Goal: Check status: Check status

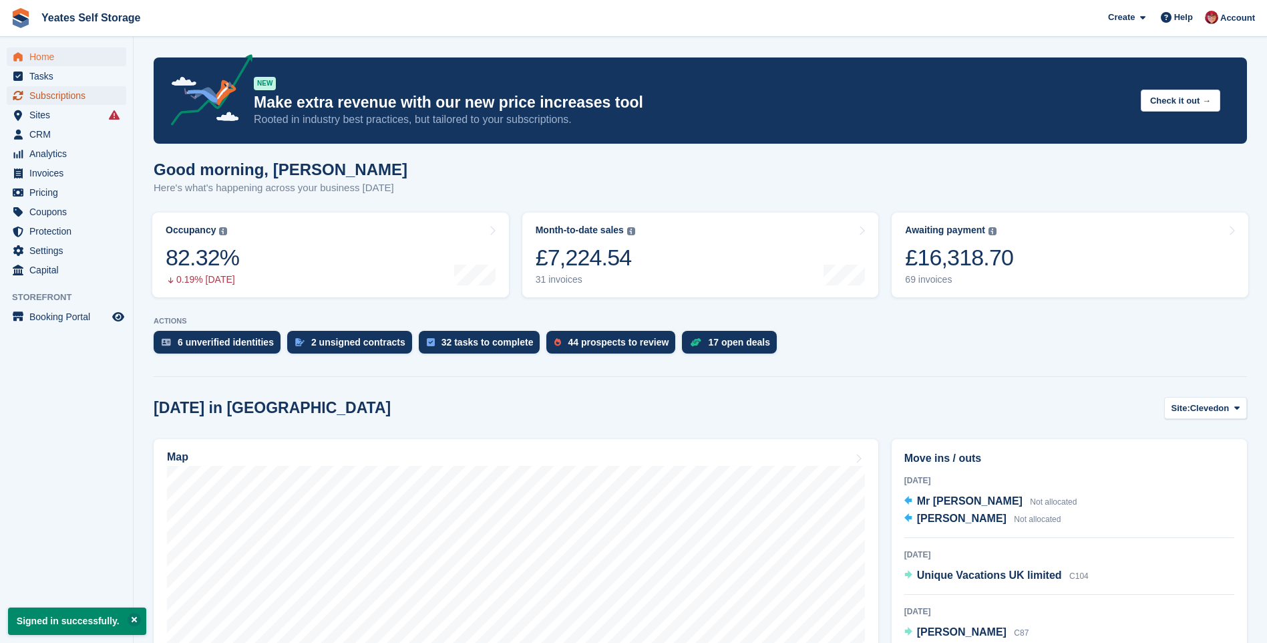
click at [47, 94] on span "Subscriptions" at bounding box center [69, 95] width 80 height 19
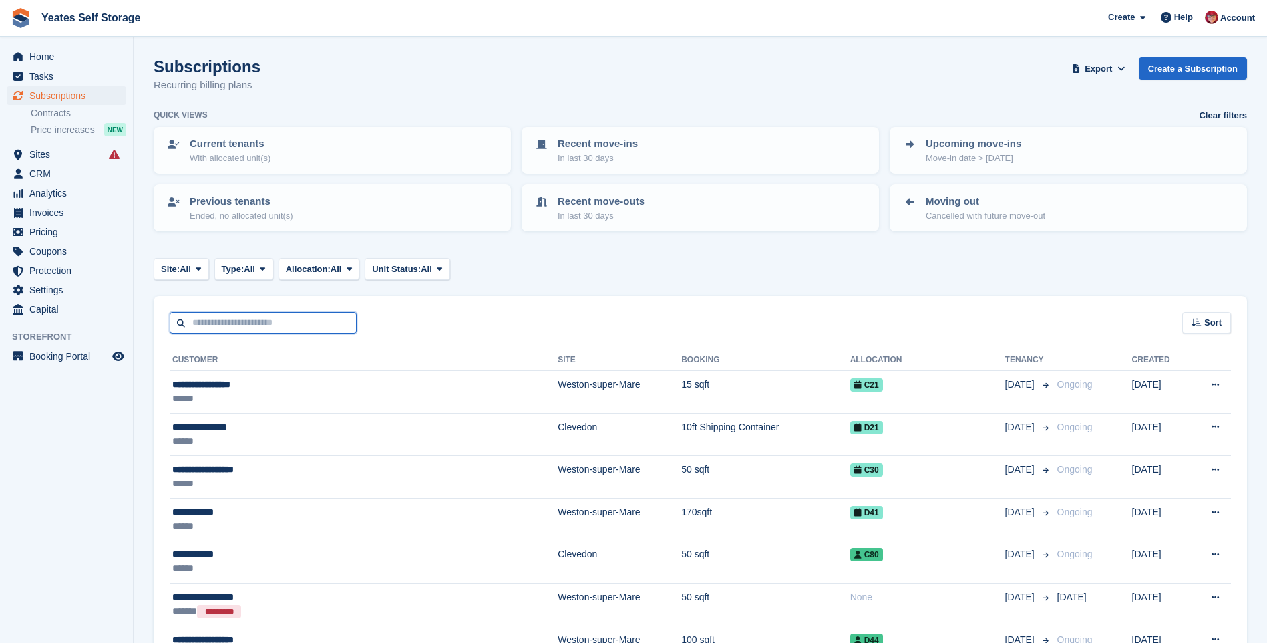
click at [258, 324] on input "text" at bounding box center [263, 323] width 187 height 22
type input "*"
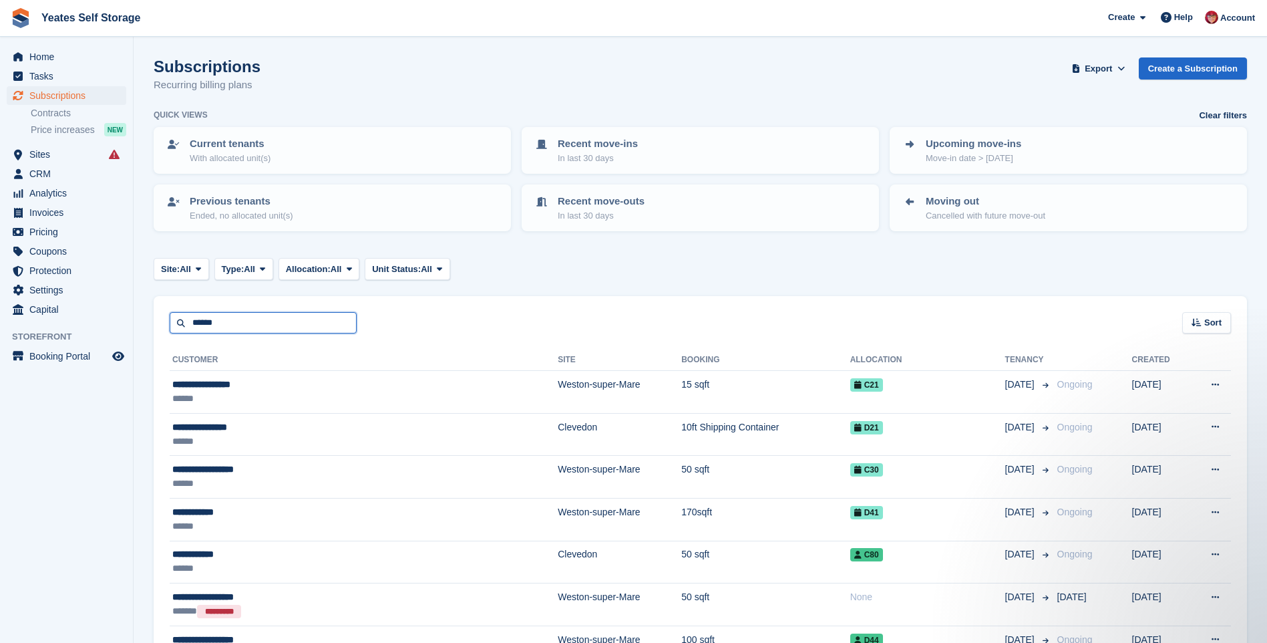
click at [237, 329] on input "******" at bounding box center [263, 323] width 187 height 22
type input "******"
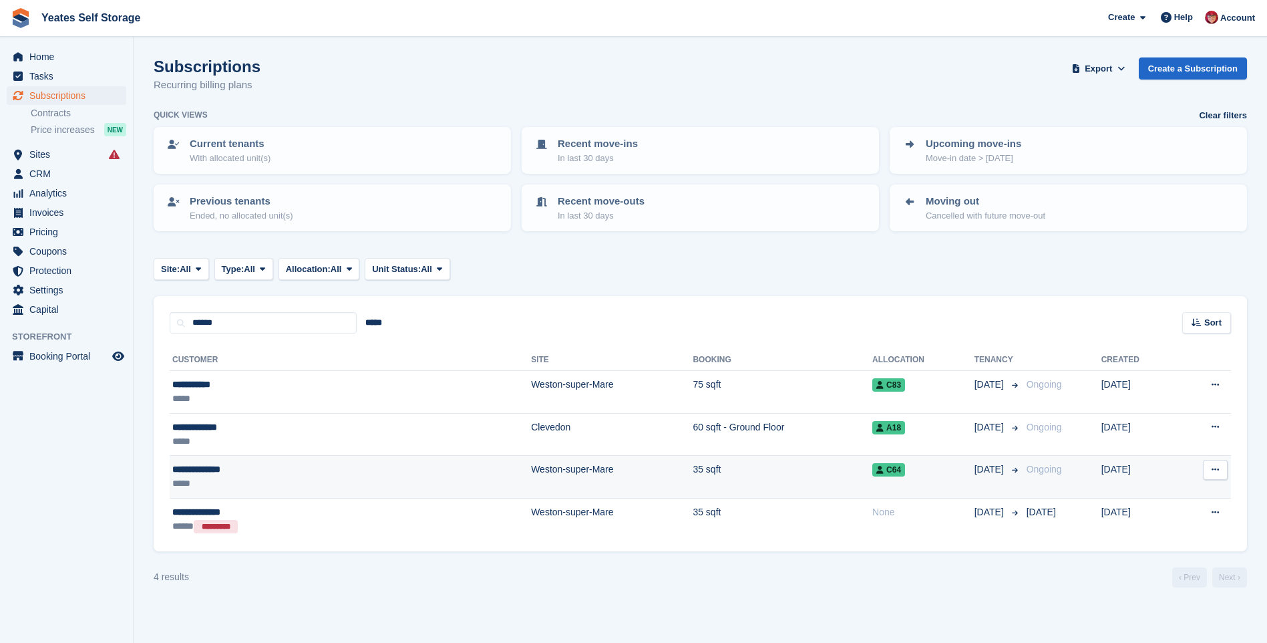
click at [531, 470] on td "Weston-super-Mare" at bounding box center [612, 477] width 162 height 43
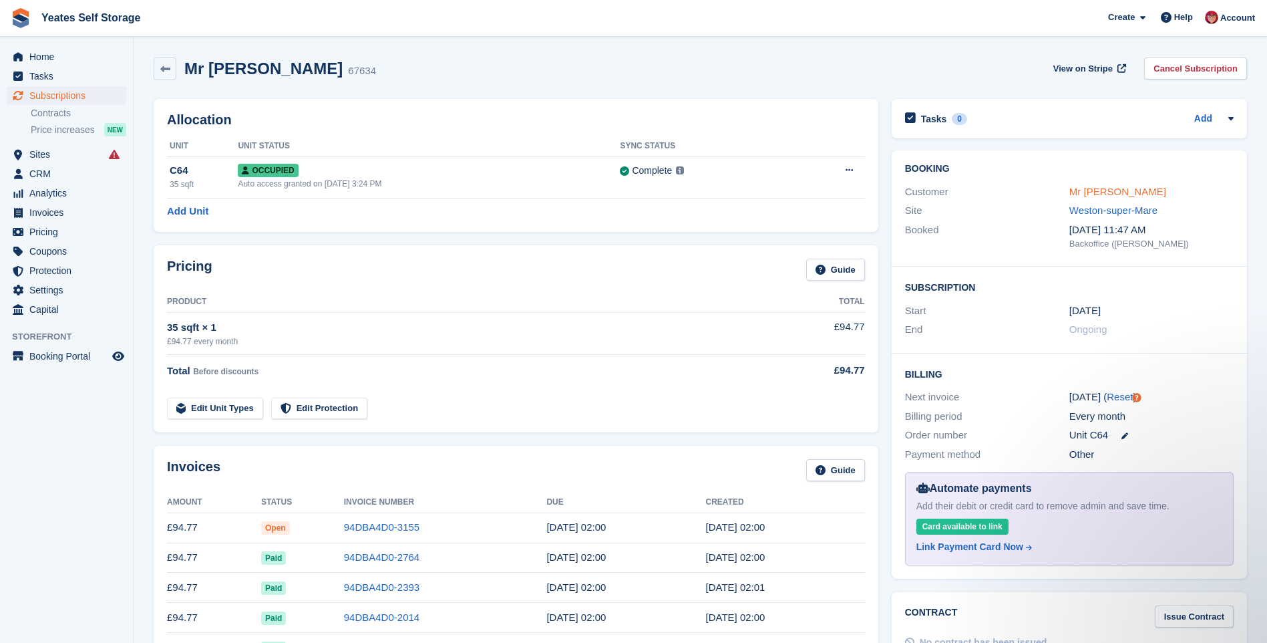
click at [1084, 187] on link "Mr Alan Carter" at bounding box center [1117, 191] width 97 height 11
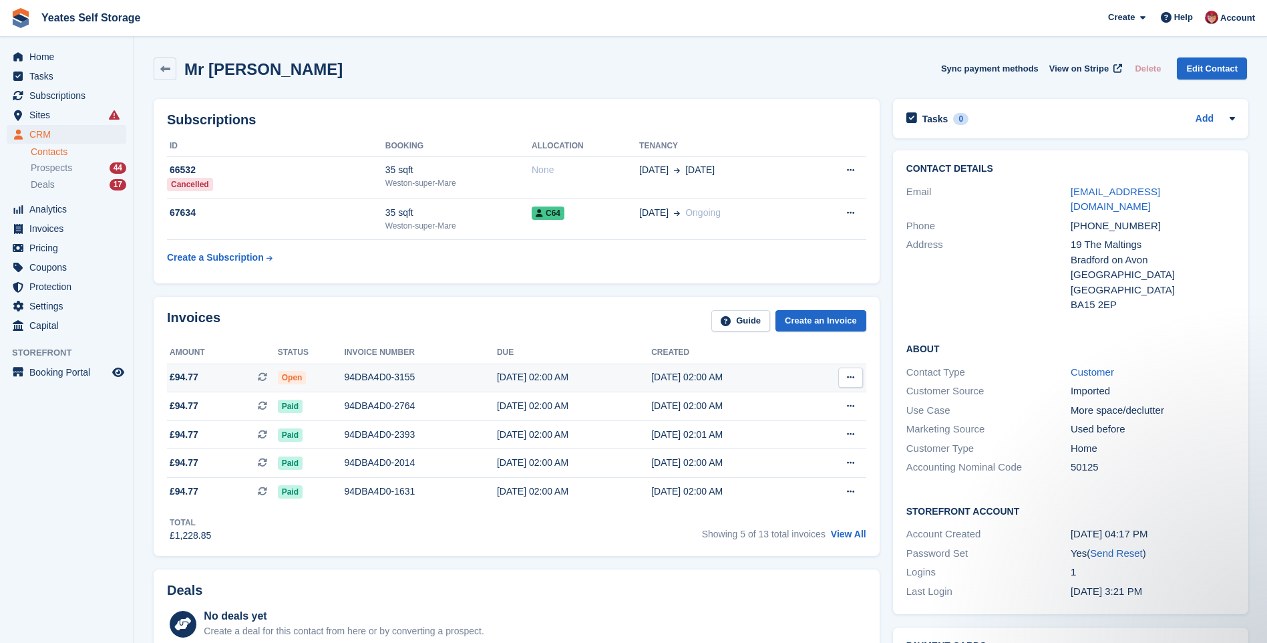
click at [293, 381] on span "Open" at bounding box center [292, 377] width 29 height 13
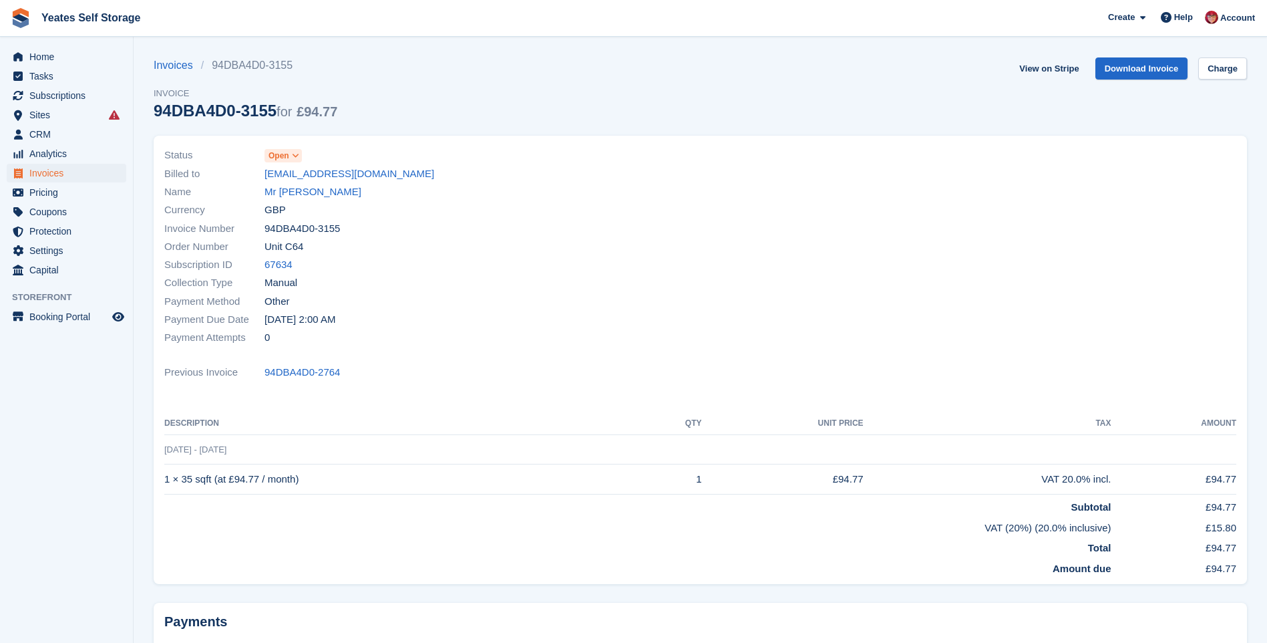
click at [295, 154] on icon at bounding box center [295, 156] width 7 height 8
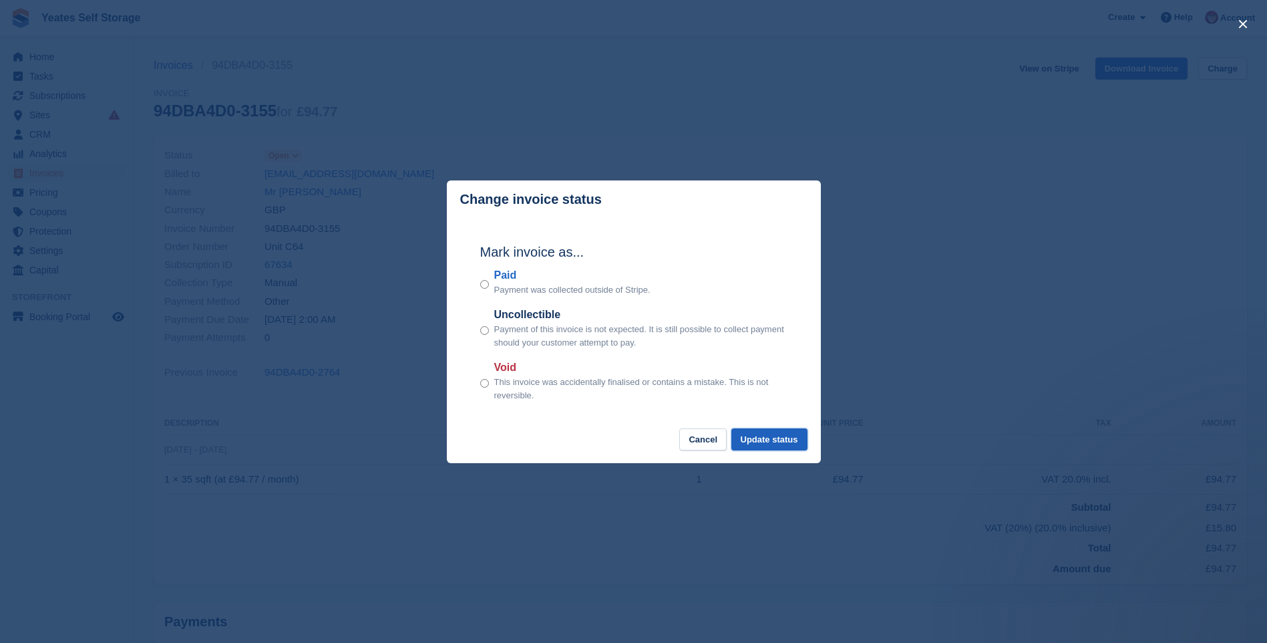
click at [757, 440] on button "Update status" at bounding box center [769, 439] width 76 height 22
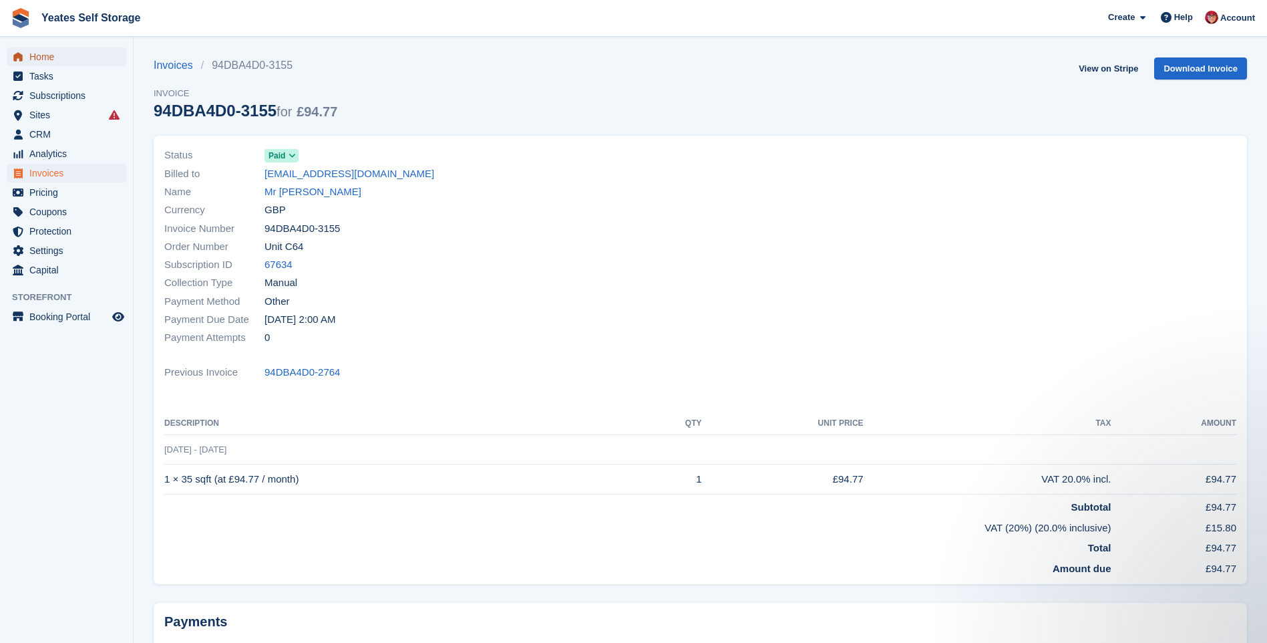
click at [48, 61] on span "Home" at bounding box center [69, 56] width 80 height 19
